Goal: Transaction & Acquisition: Purchase product/service

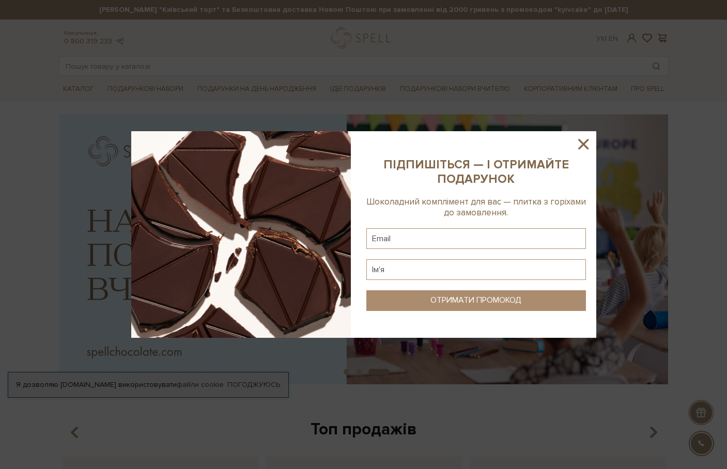
click at [587, 144] on icon at bounding box center [583, 144] width 18 height 18
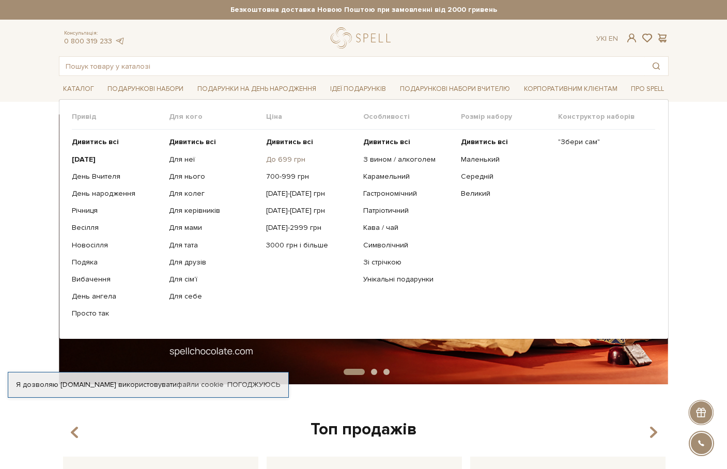
click at [280, 155] on link "До 699 грн" at bounding box center [310, 159] width 89 height 9
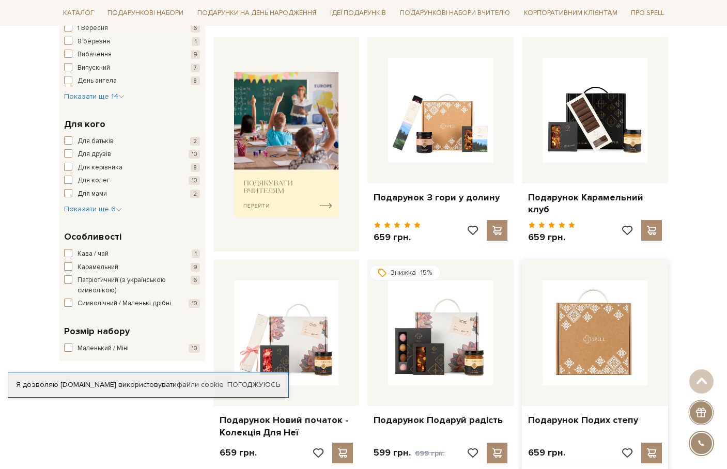
scroll to position [465, 0]
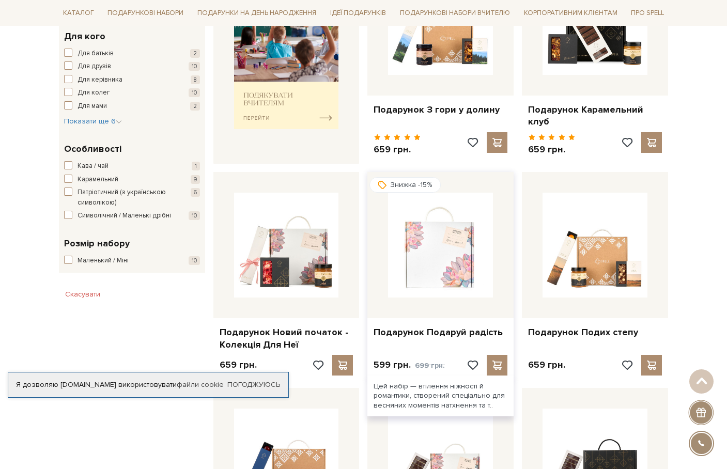
click at [450, 241] on img at bounding box center [440, 245] width 105 height 105
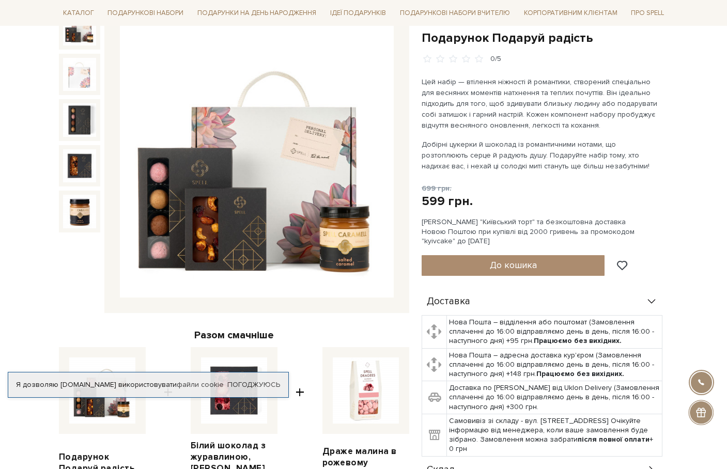
scroll to position [103, 0]
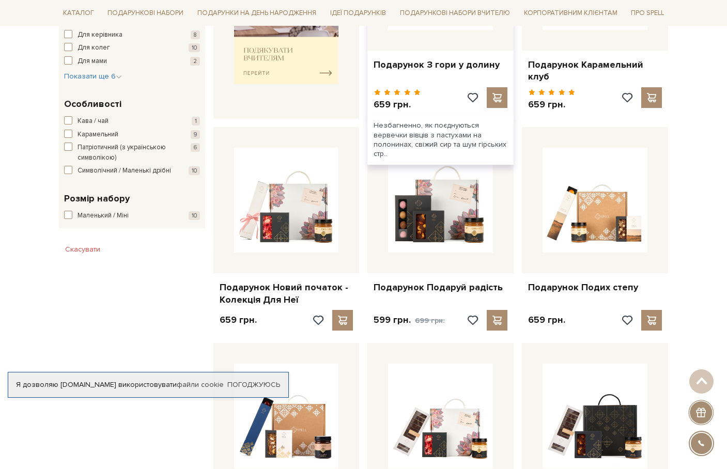
scroll to position [413, 0]
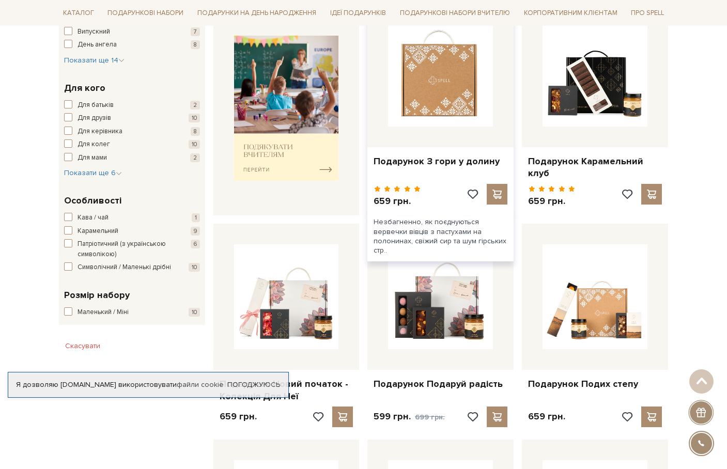
click at [452, 110] on img at bounding box center [440, 74] width 105 height 105
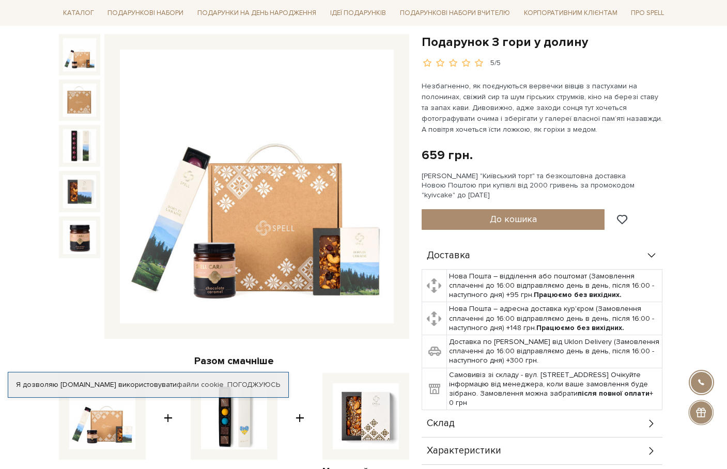
scroll to position [103, 0]
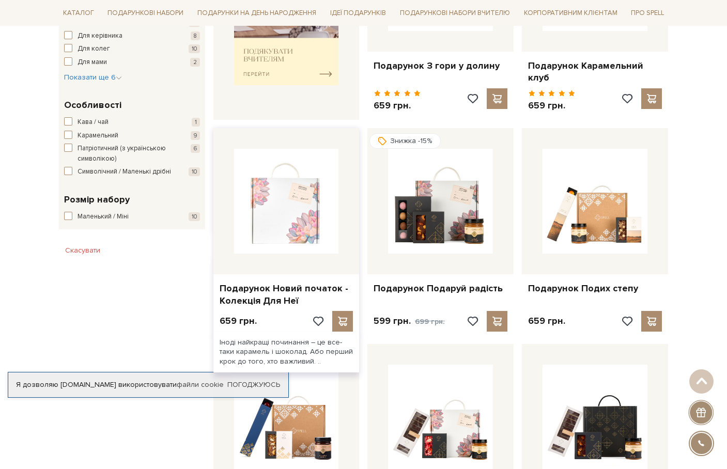
scroll to position [568, 0]
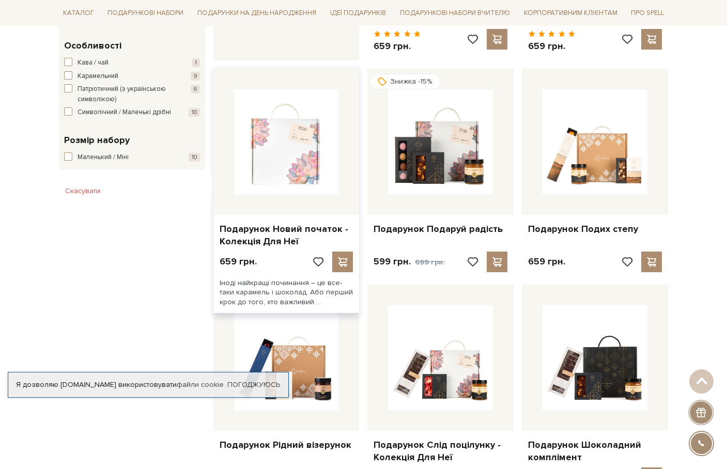
click at [284, 158] on img at bounding box center [286, 141] width 105 height 105
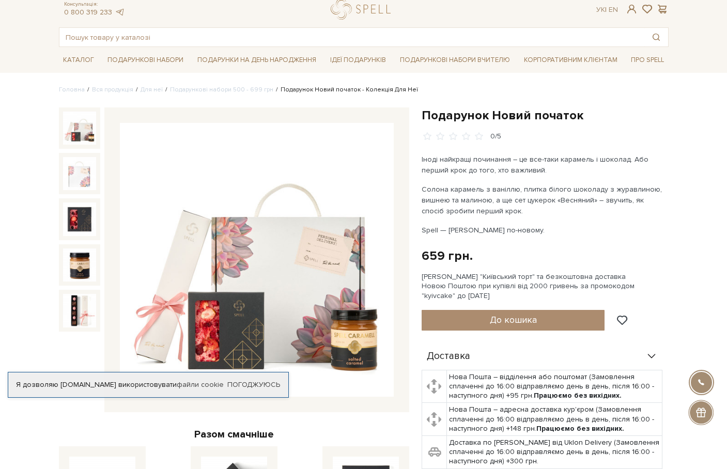
scroll to position [52, 0]
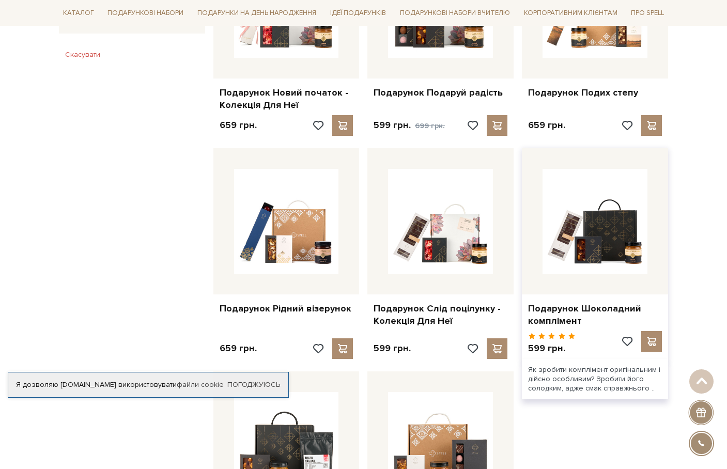
scroll to position [672, 0]
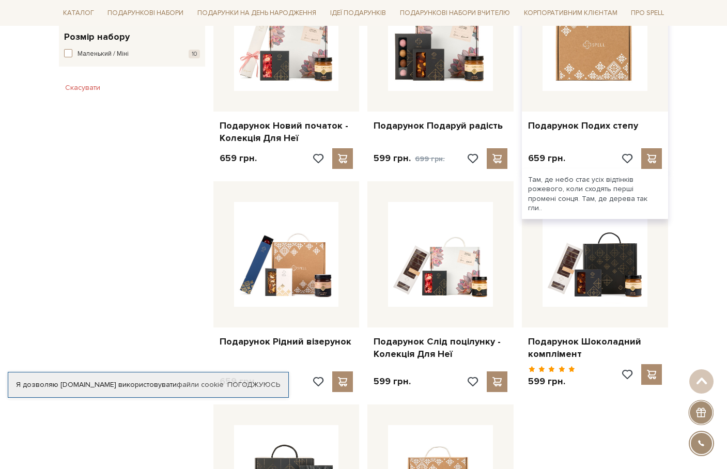
click at [609, 60] on img at bounding box center [594, 38] width 105 height 105
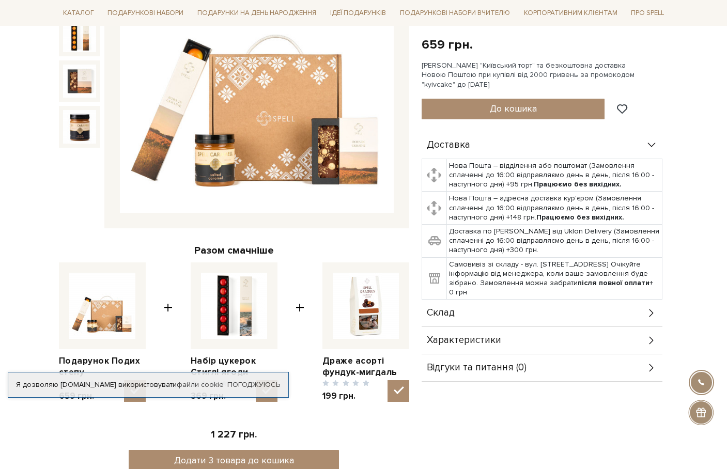
scroll to position [310, 0]
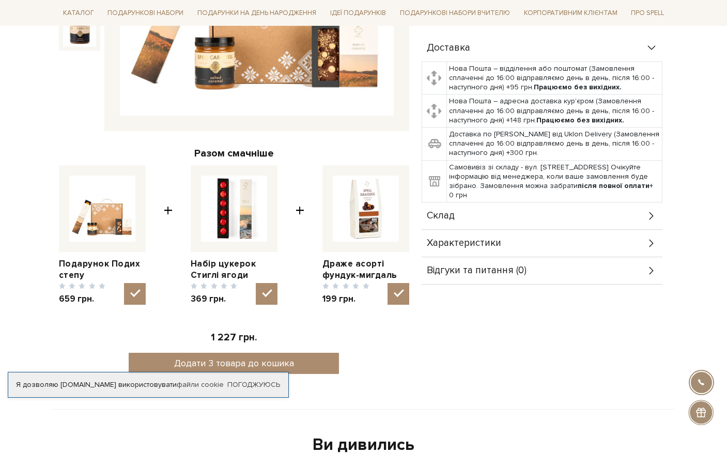
click at [503, 236] on div "Характеристики" at bounding box center [542, 243] width 241 height 27
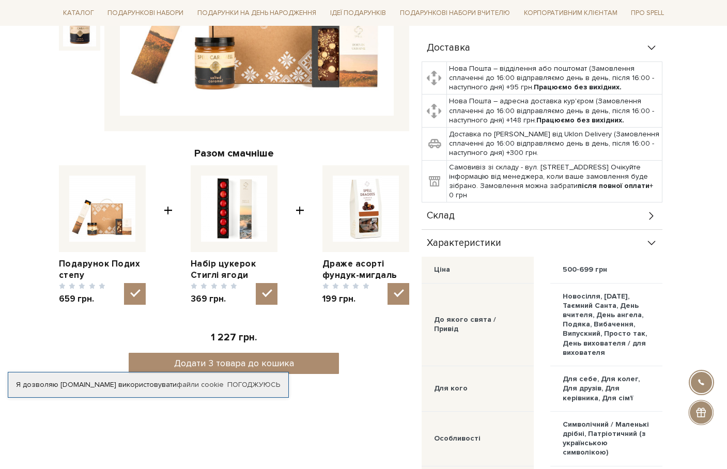
scroll to position [362, 0]
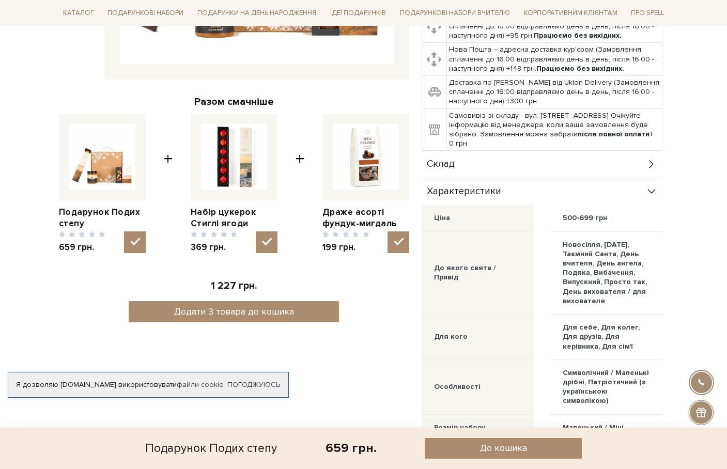
click at [453, 160] on span "Склад" at bounding box center [441, 164] width 28 height 9
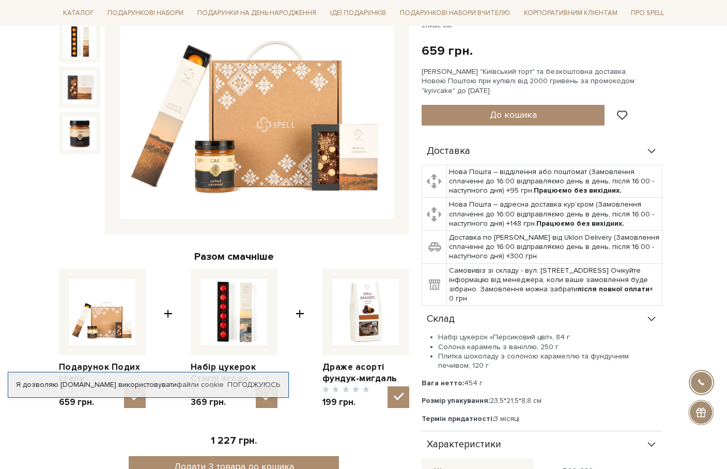
scroll to position [0, 0]
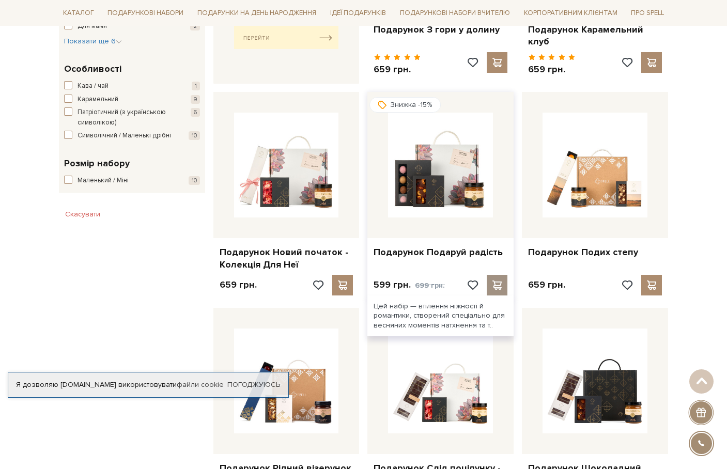
scroll to position [517, 0]
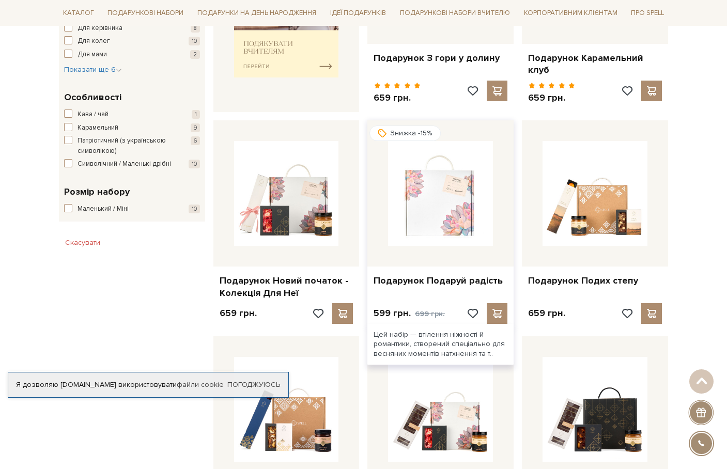
click at [443, 173] on img at bounding box center [440, 193] width 105 height 105
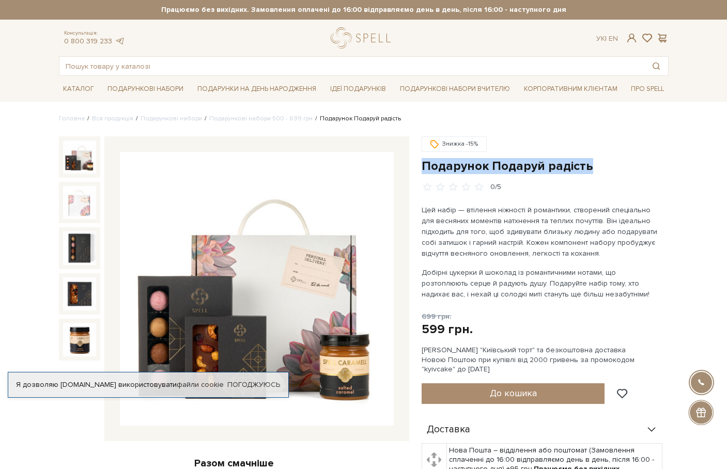
drag, startPoint x: 422, startPoint y: 170, endPoint x: 602, endPoint y: 166, distance: 180.3
click at [602, 166] on h1 "Подарунок Подаруй радість" at bounding box center [545, 166] width 247 height 16
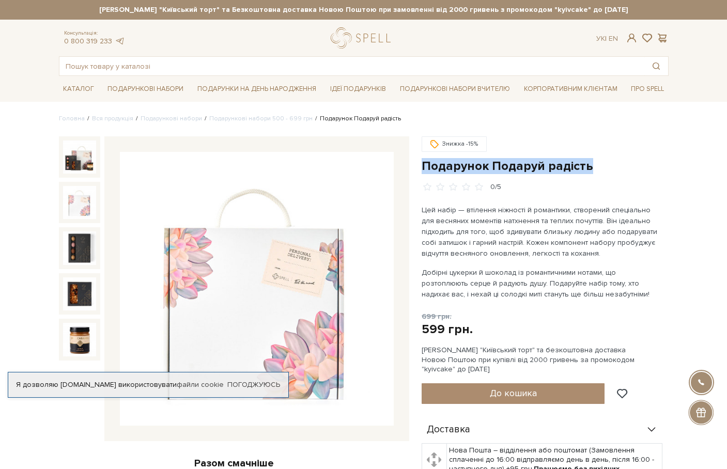
click at [86, 204] on img at bounding box center [79, 202] width 33 height 33
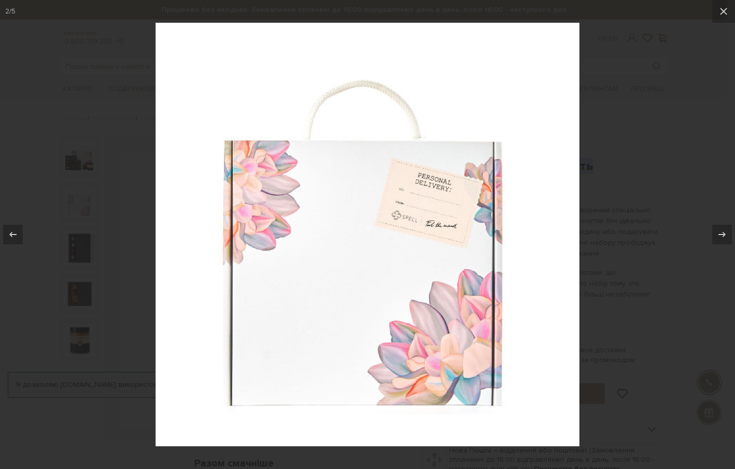
click at [82, 161] on div at bounding box center [367, 234] width 735 height 469
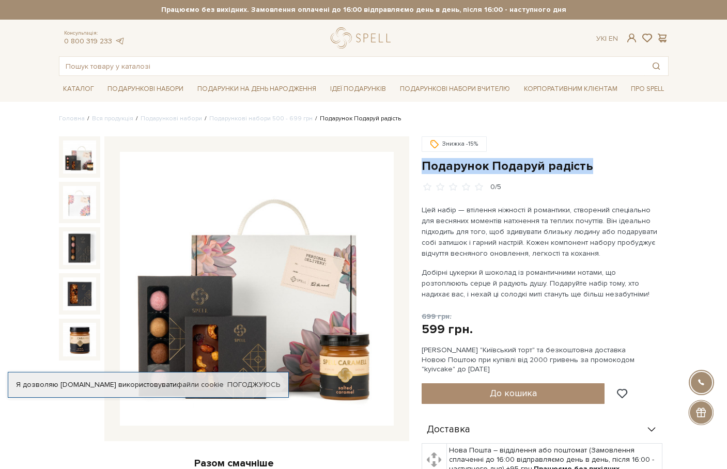
click at [95, 158] on img at bounding box center [79, 157] width 33 height 33
